Goal: Transaction & Acquisition: Purchase product/service

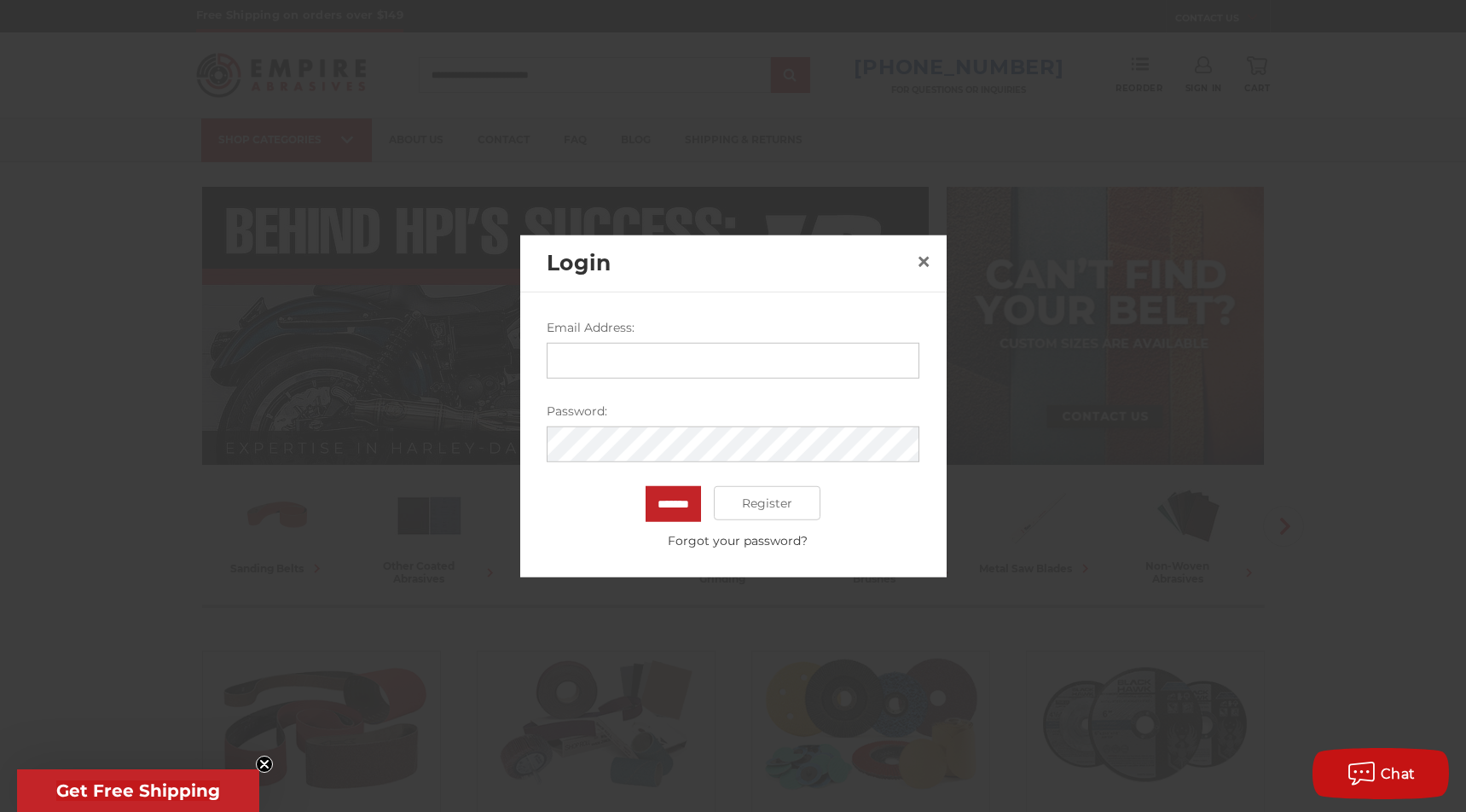
click at [828, 357] on input "Email Address:" at bounding box center [733, 361] width 373 height 36
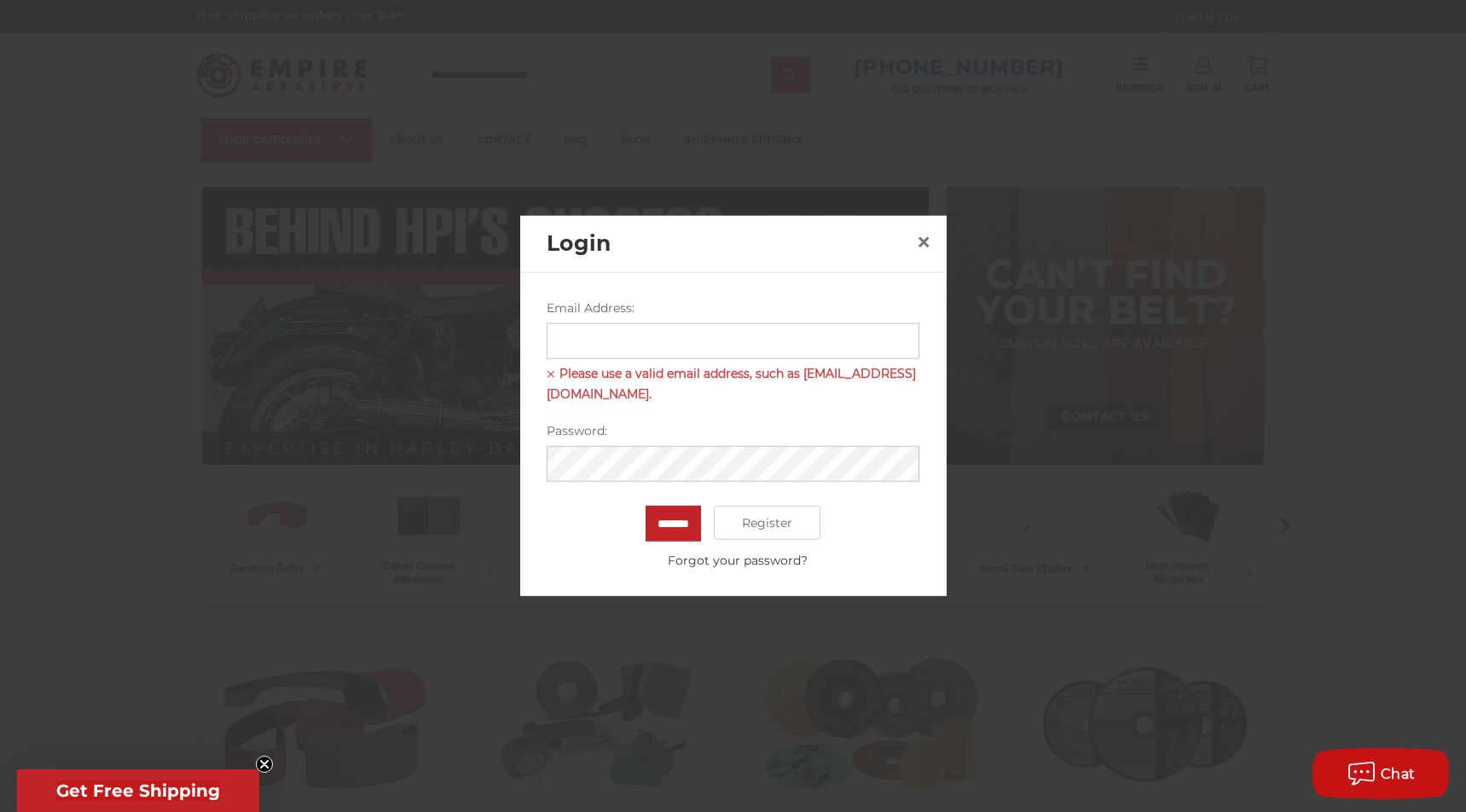
click at [768, 343] on input "Email Address:" at bounding box center [733, 341] width 373 height 36
type input "**********"
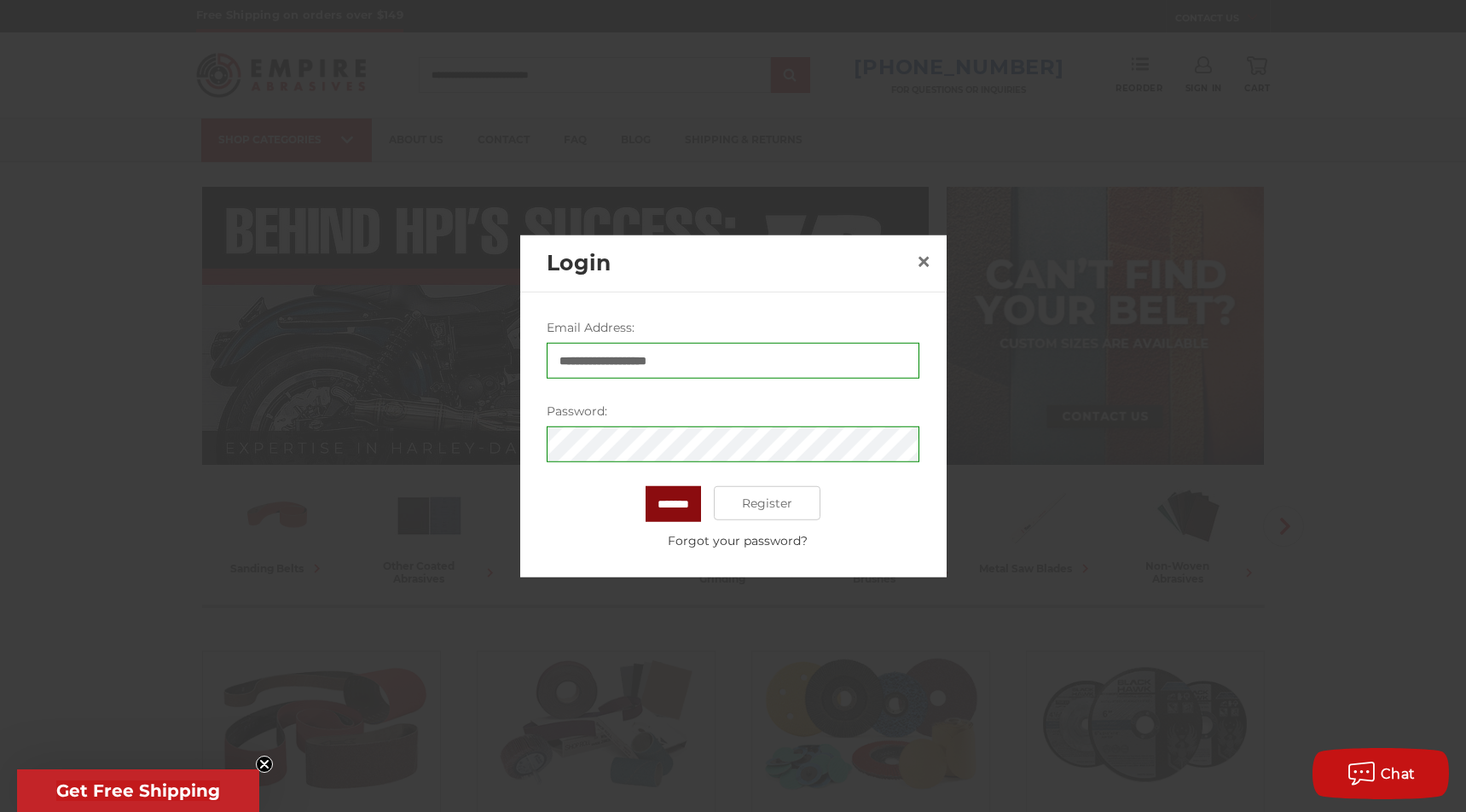
click at [691, 500] on input "*******" at bounding box center [673, 504] width 56 height 36
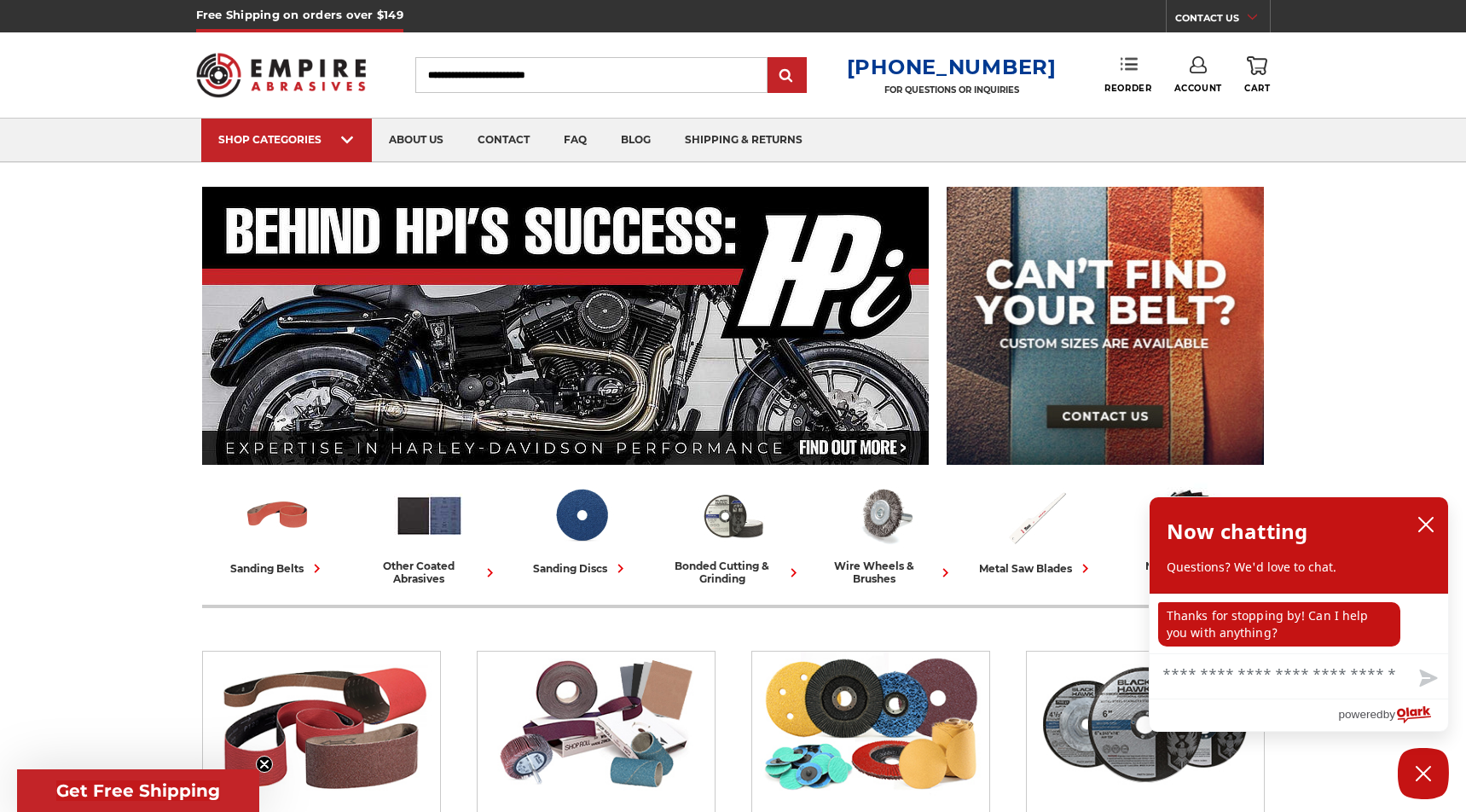
click at [1133, 80] on link "Reorder" at bounding box center [1127, 75] width 47 height 37
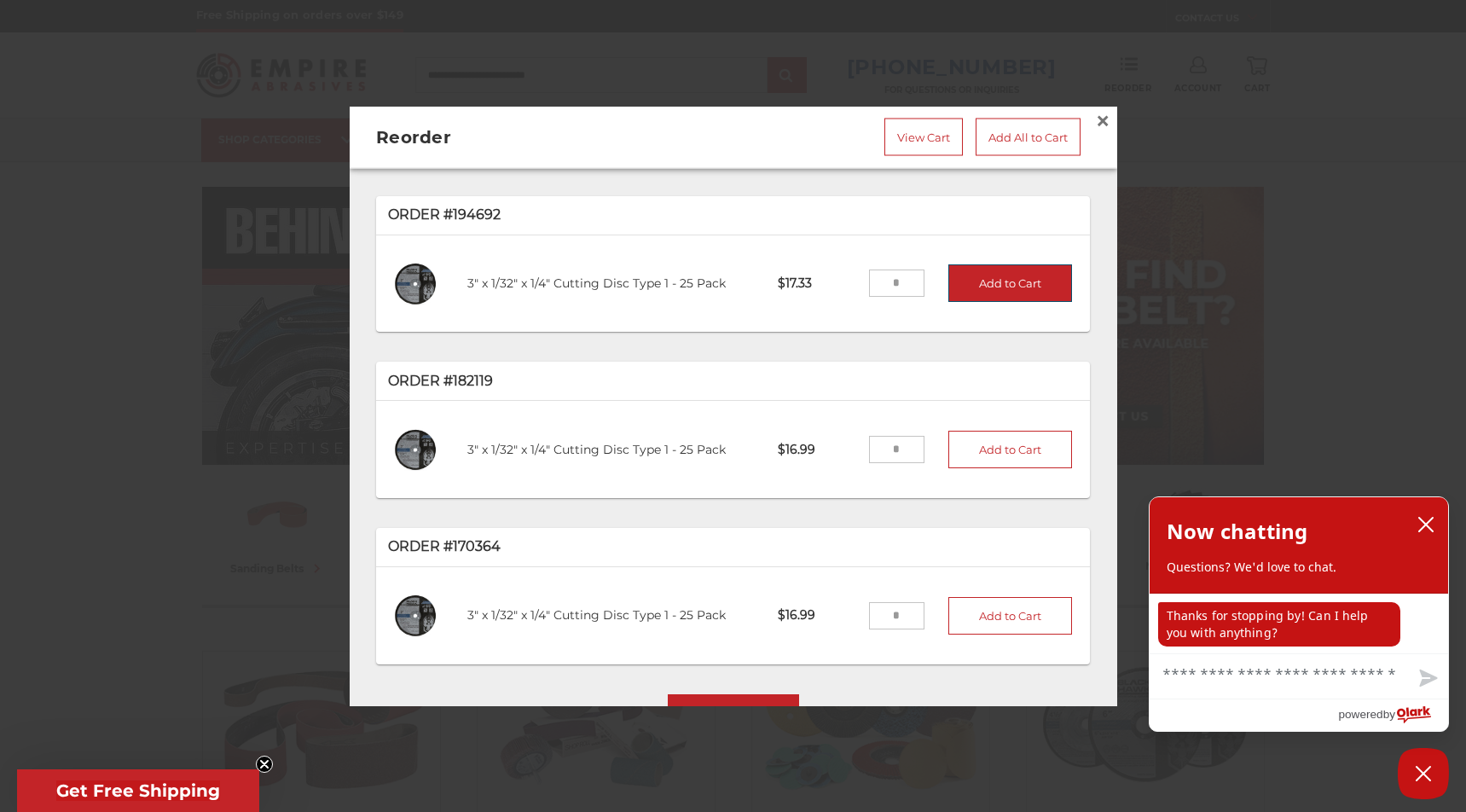
click at [1024, 280] on button "Add to Cart" at bounding box center [1011, 284] width 125 height 38
type input "*"
click at [942, 127] on link "View Cart" at bounding box center [923, 137] width 78 height 38
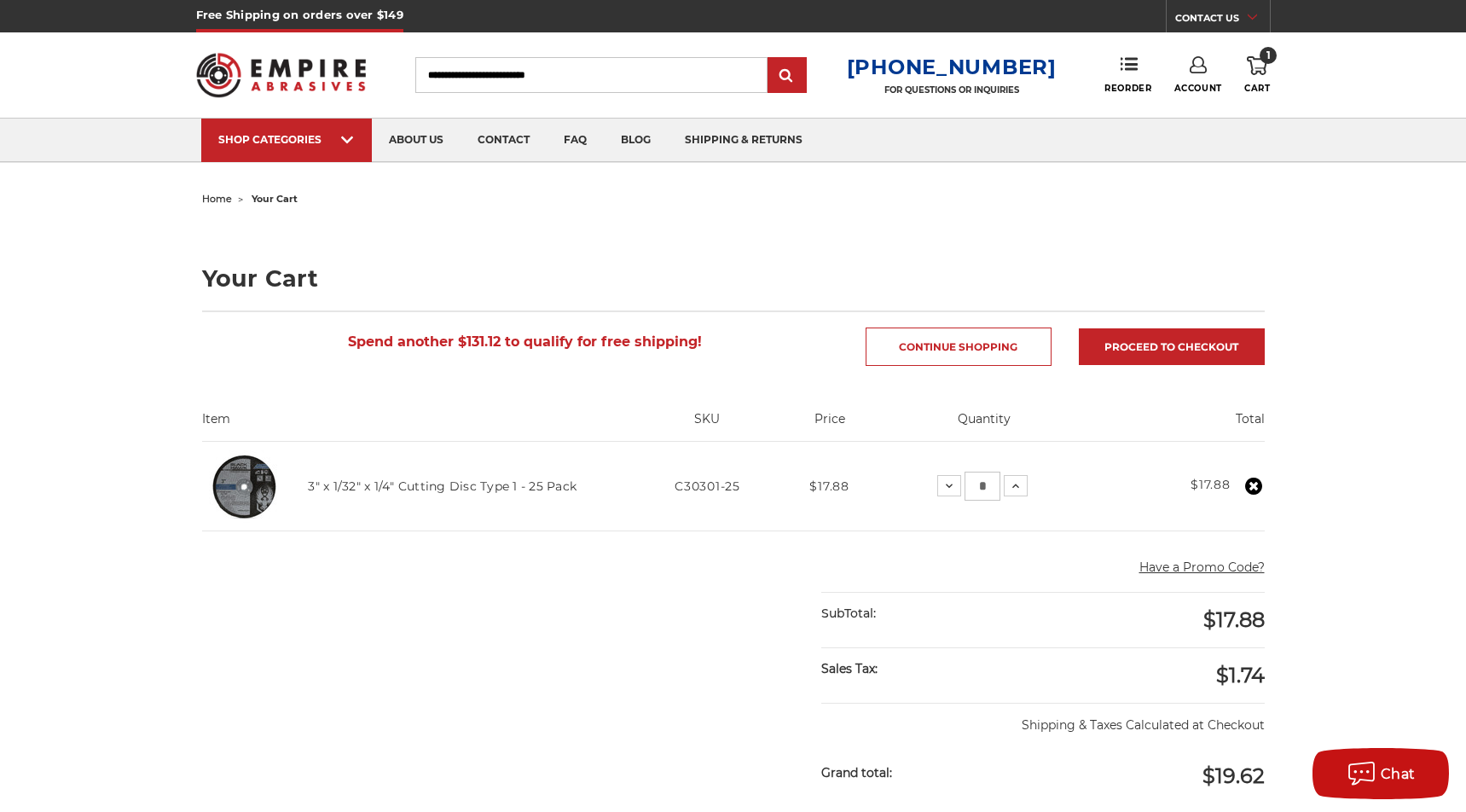
drag, startPoint x: 988, startPoint y: 485, endPoint x: 968, endPoint y: 486, distance: 20.0
click at [968, 486] on input "*" at bounding box center [982, 486] width 36 height 29
type input "*"
click at [769, 558] on main "home your cart Your Cart Spend another $131.12 to qualify for free shipping! Co…" at bounding box center [732, 716] width 1080 height 1059
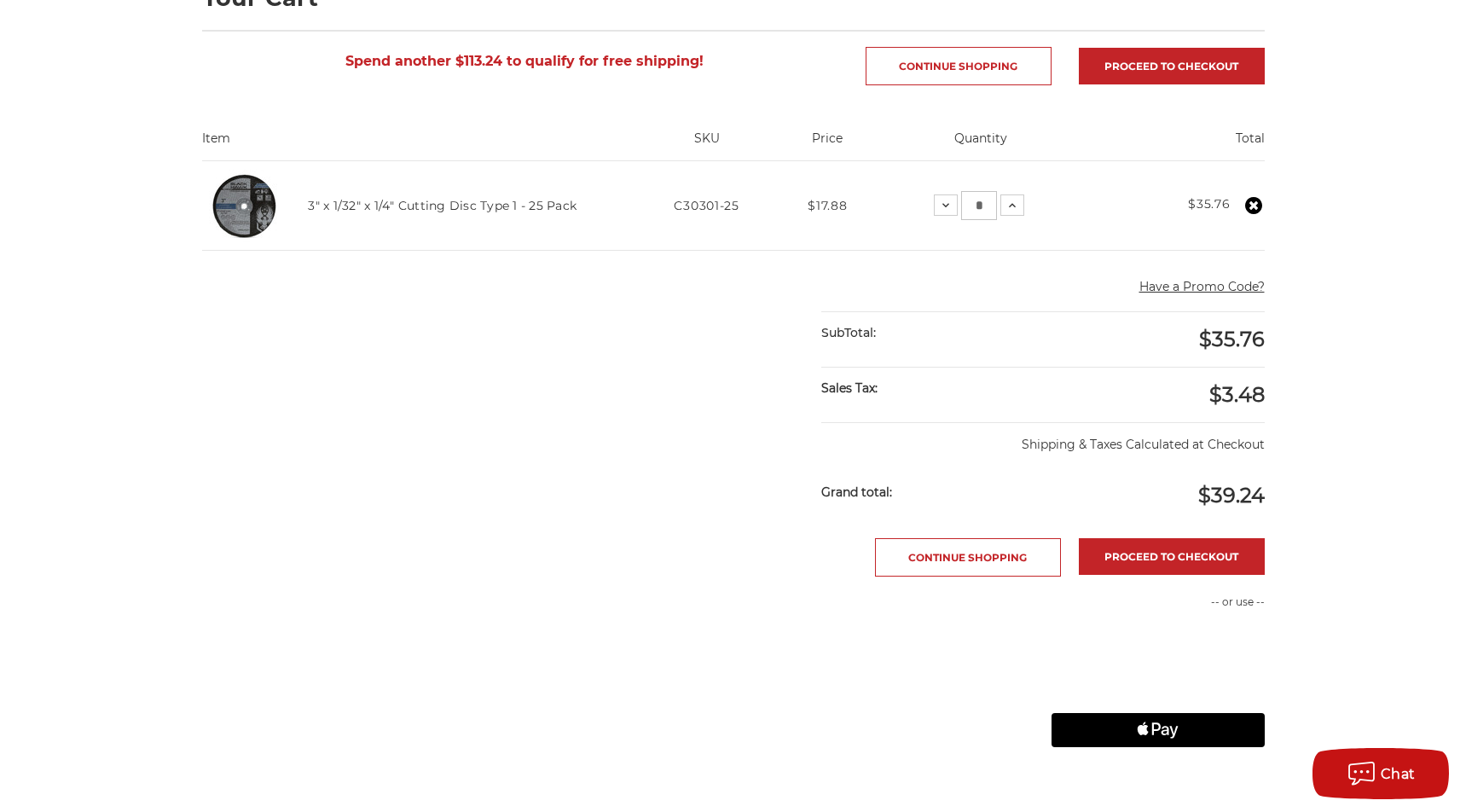
scroll to position [285, 0]
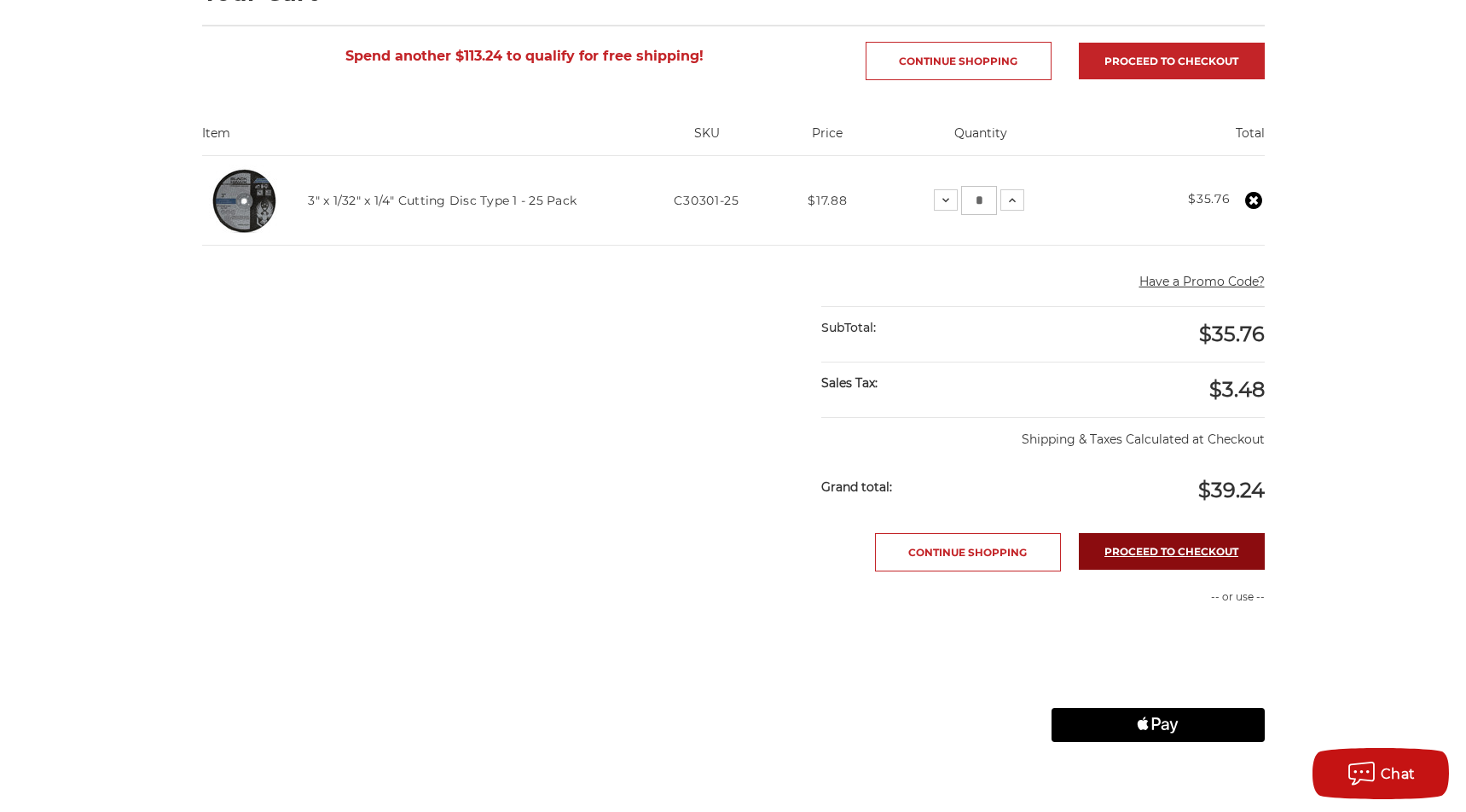
click at [1213, 548] on link "Proceed to checkout" at bounding box center [1171, 551] width 186 height 37
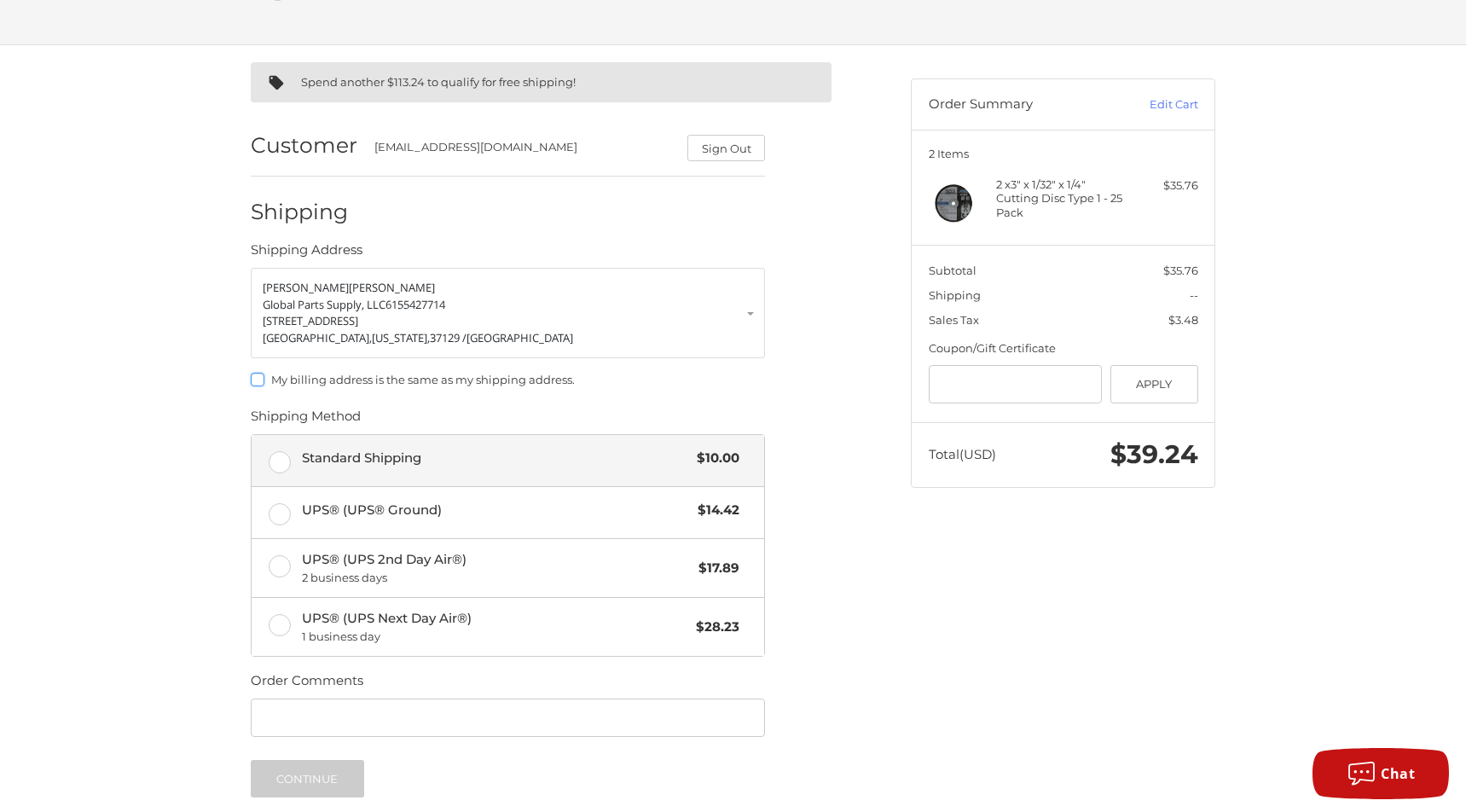
scroll to position [92, 0]
click at [344, 463] on span "Standard Shipping" at bounding box center [495, 455] width 388 height 20
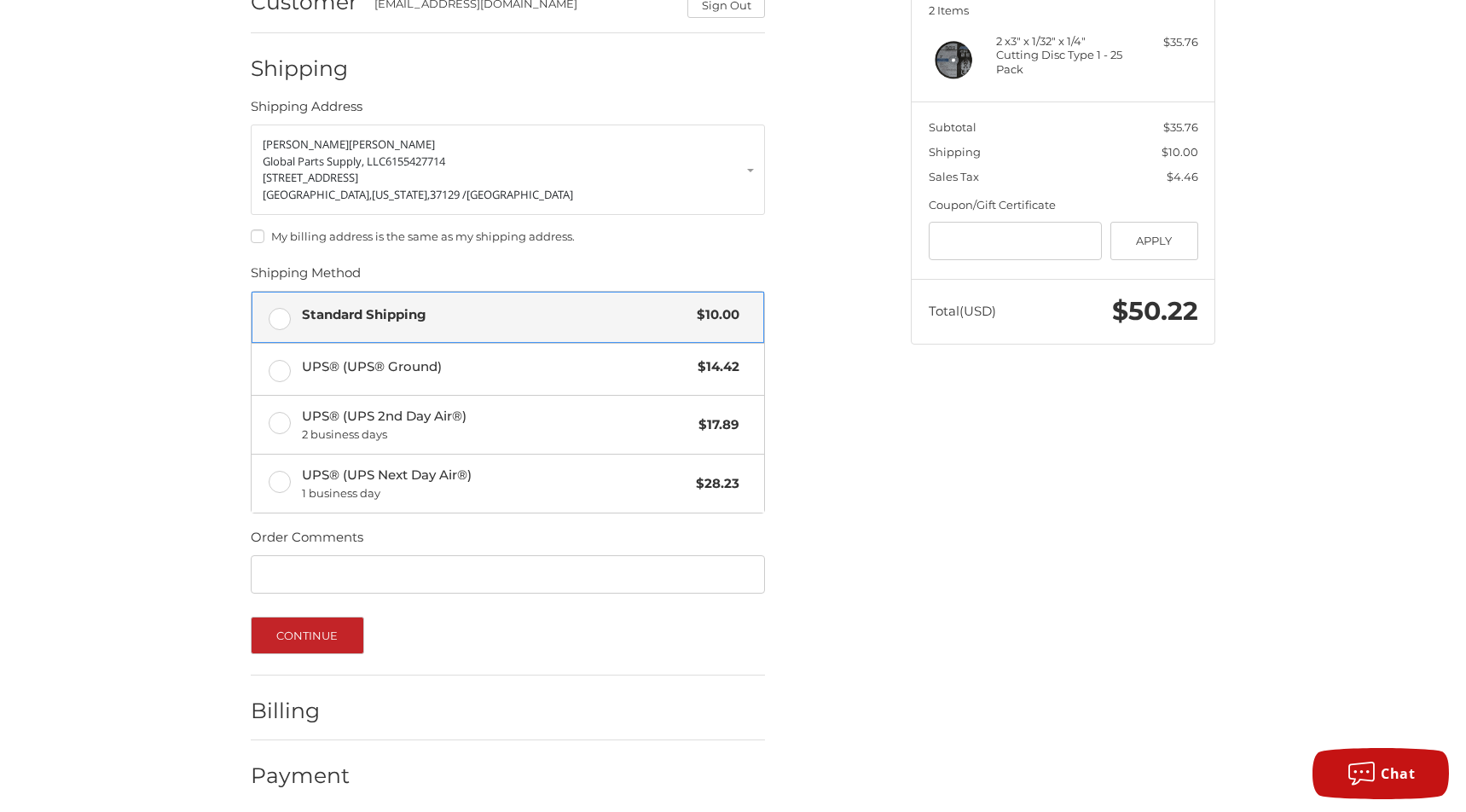
scroll to position [241, 0]
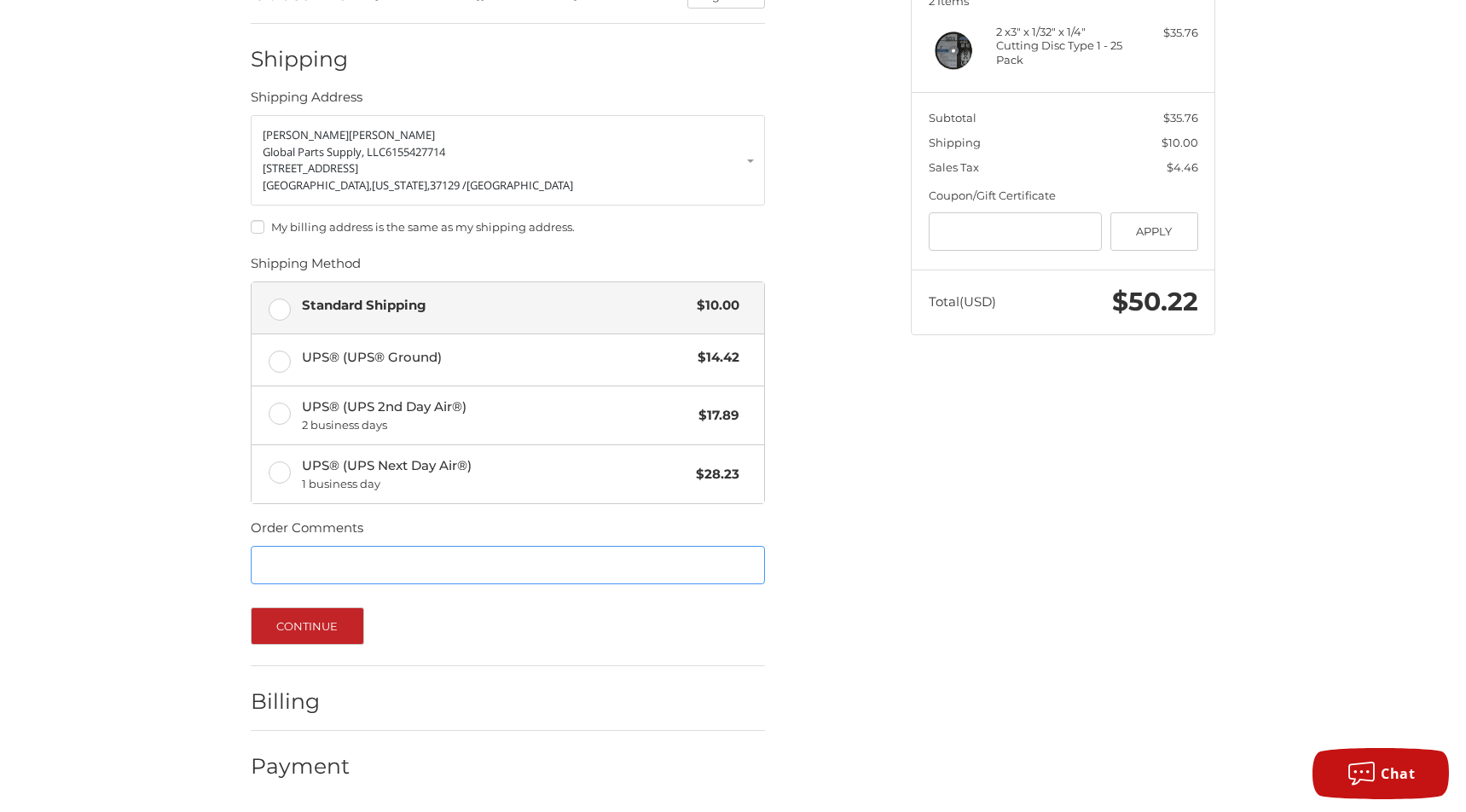
click at [379, 560] on input "Order Comments" at bounding box center [508, 565] width 514 height 39
type input "**********"
click at [332, 627] on button "Continue" at bounding box center [308, 626] width 113 height 38
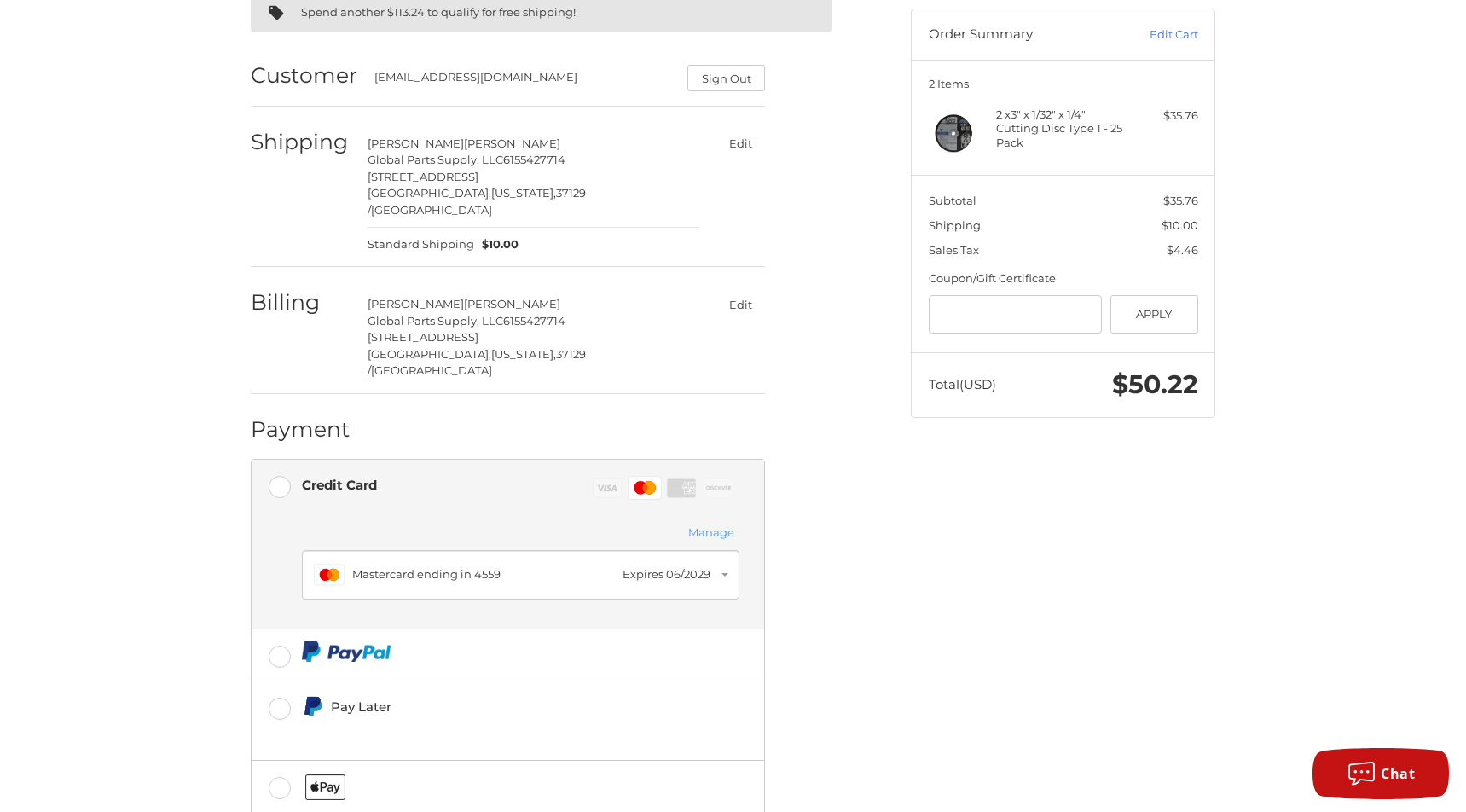
scroll to position [231, 0]
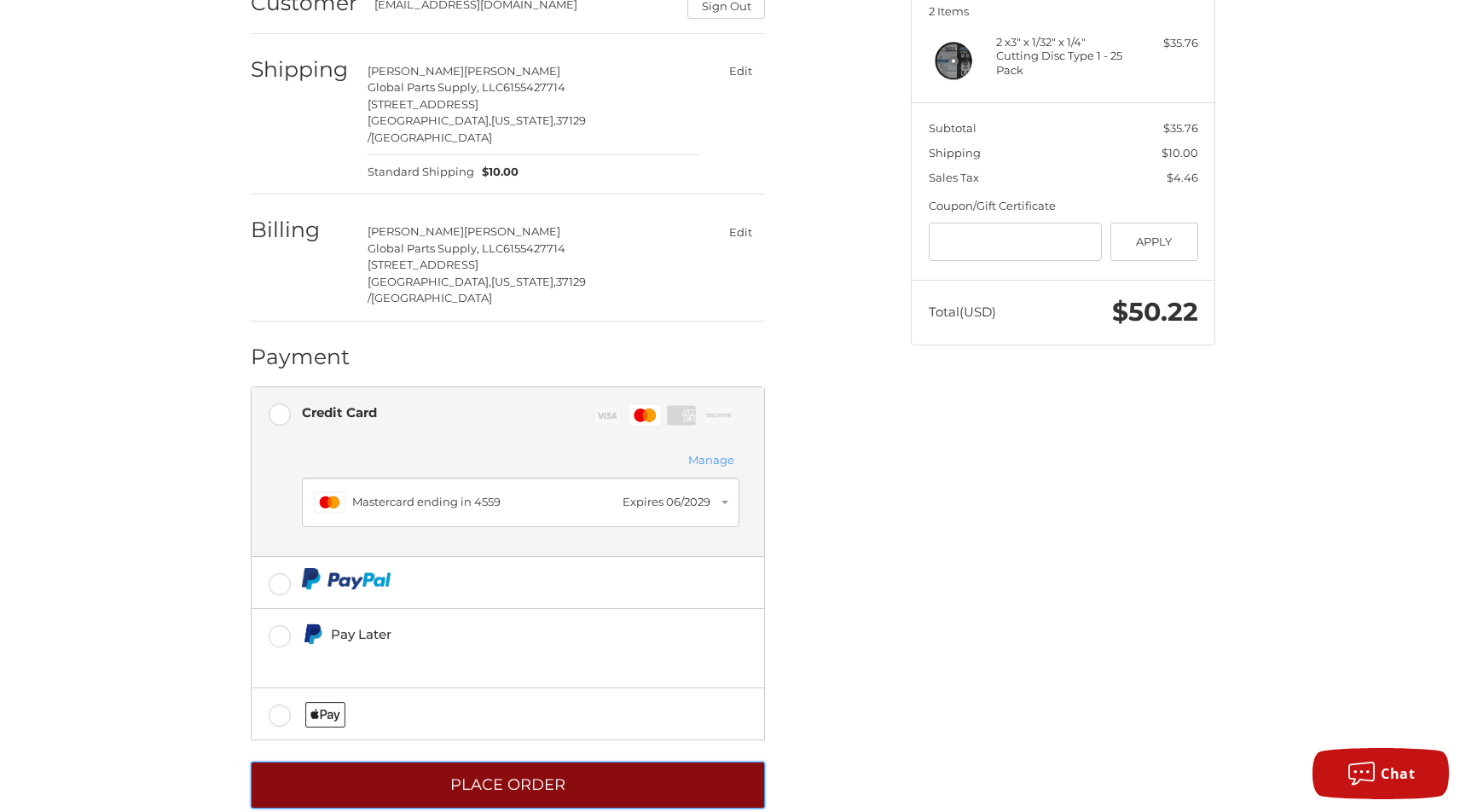
click at [520, 761] on button "Place Order" at bounding box center [508, 785] width 514 height 47
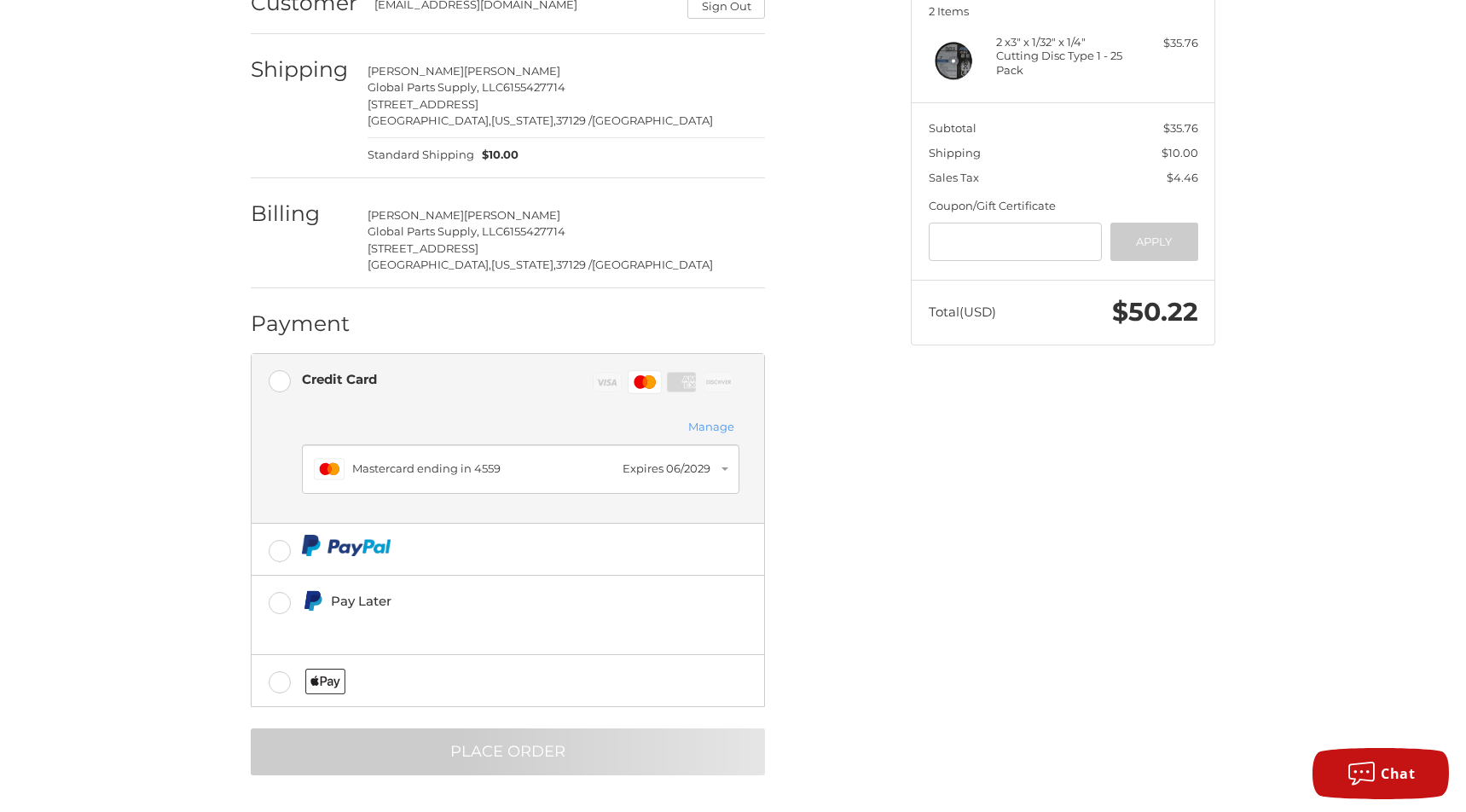
scroll to position [0, 0]
